Goal: Transaction & Acquisition: Register for event/course

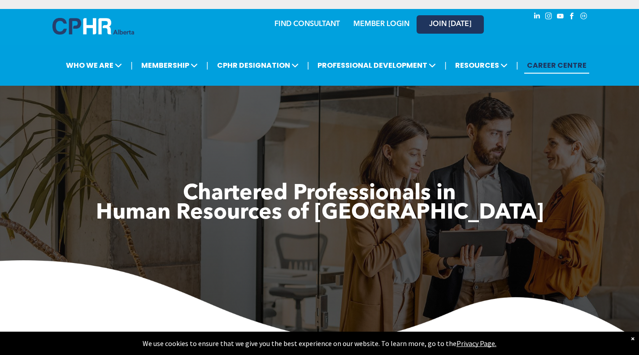
click at [447, 29] on link "JOIN [DATE]" at bounding box center [449, 24] width 67 height 18
click at [381, 26] on link "MEMBER LOGIN" at bounding box center [381, 24] width 56 height 7
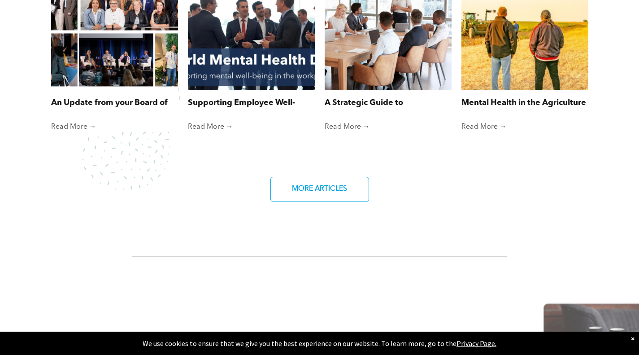
scroll to position [695, 0]
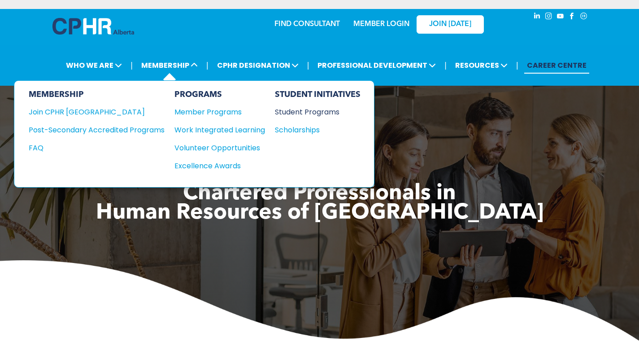
click at [291, 108] on div "Student Programs" at bounding box center [313, 111] width 77 height 11
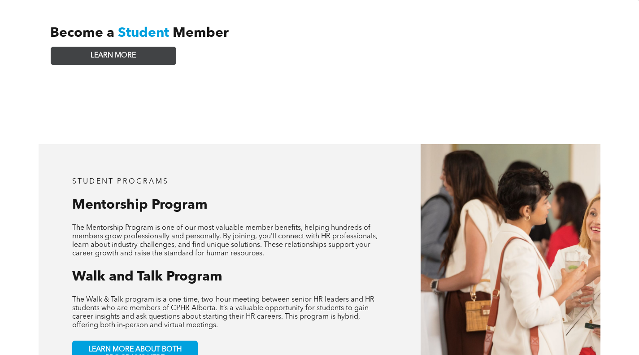
click at [150, 47] on link "LEARN MORE" at bounding box center [114, 56] width 126 height 18
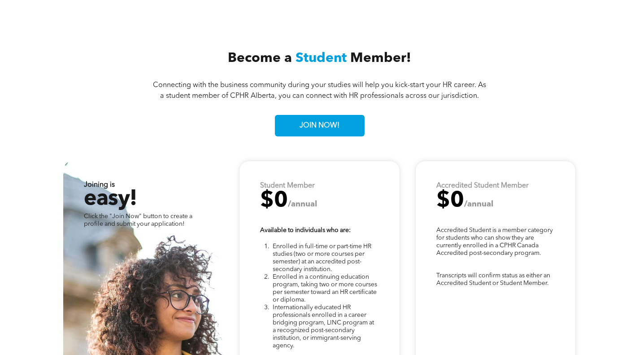
scroll to position [2203, 0]
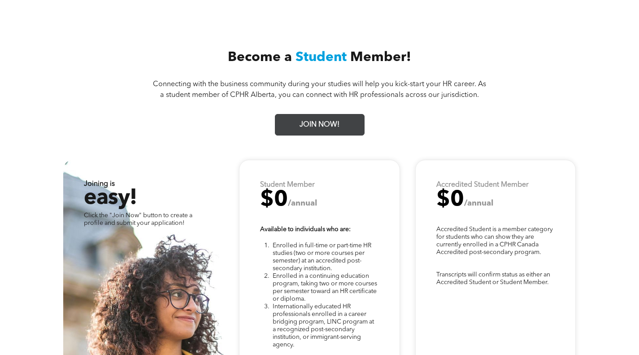
click at [349, 114] on link "JOIN NOW!" at bounding box center [320, 125] width 90 height 22
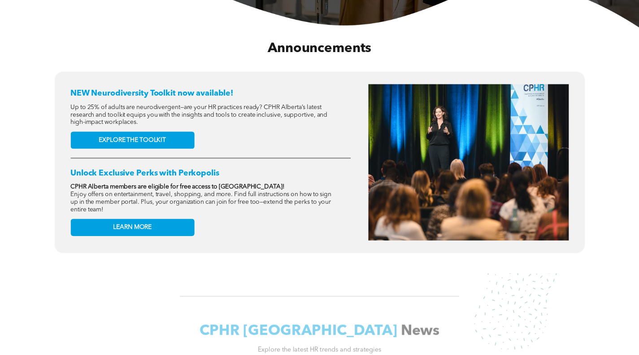
scroll to position [314, 0]
